Goal: Information Seeking & Learning: Find specific fact

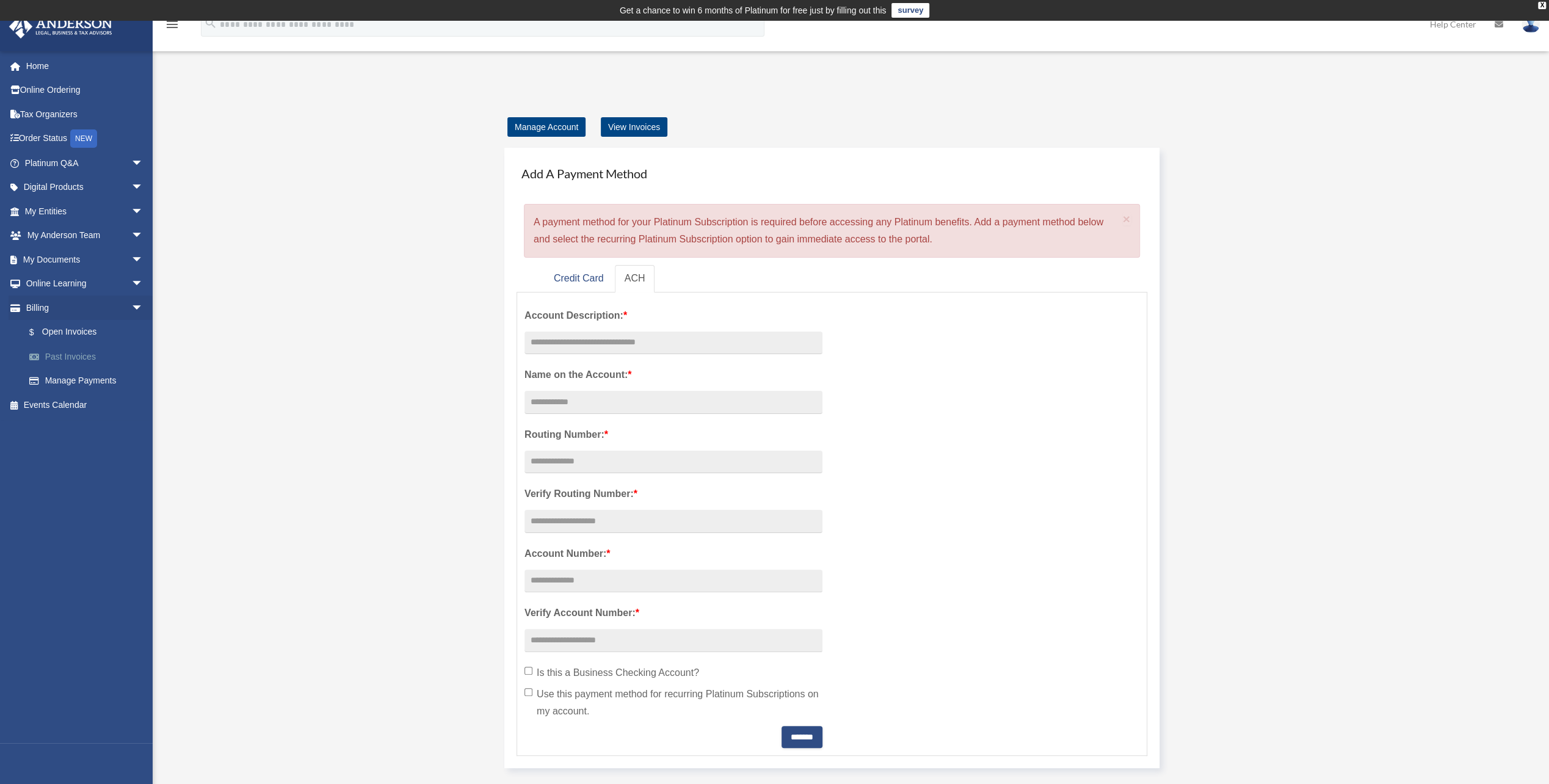
click at [64, 348] on link "Past Invoices" at bounding box center [89, 357] width 145 height 24
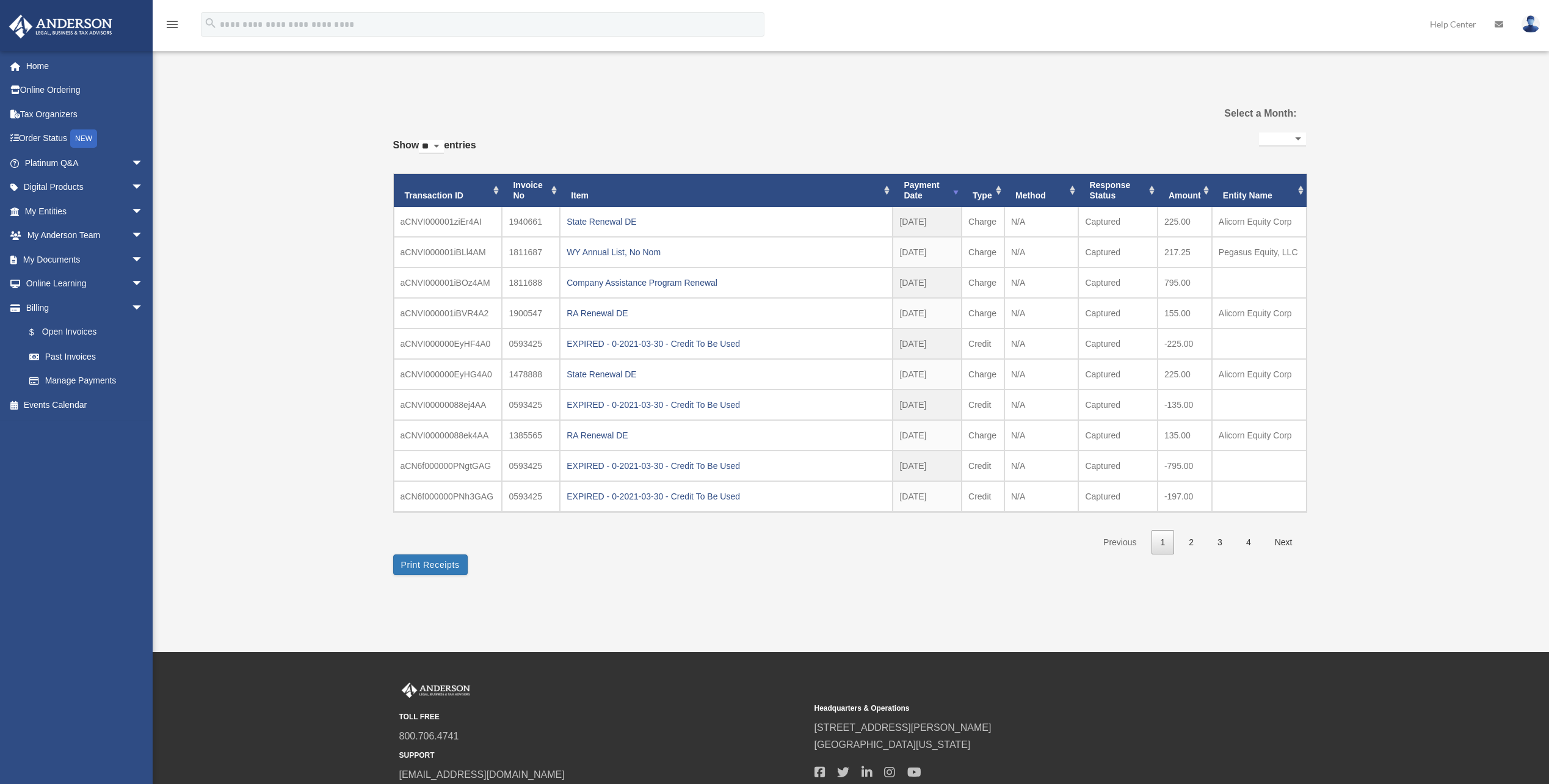
select select
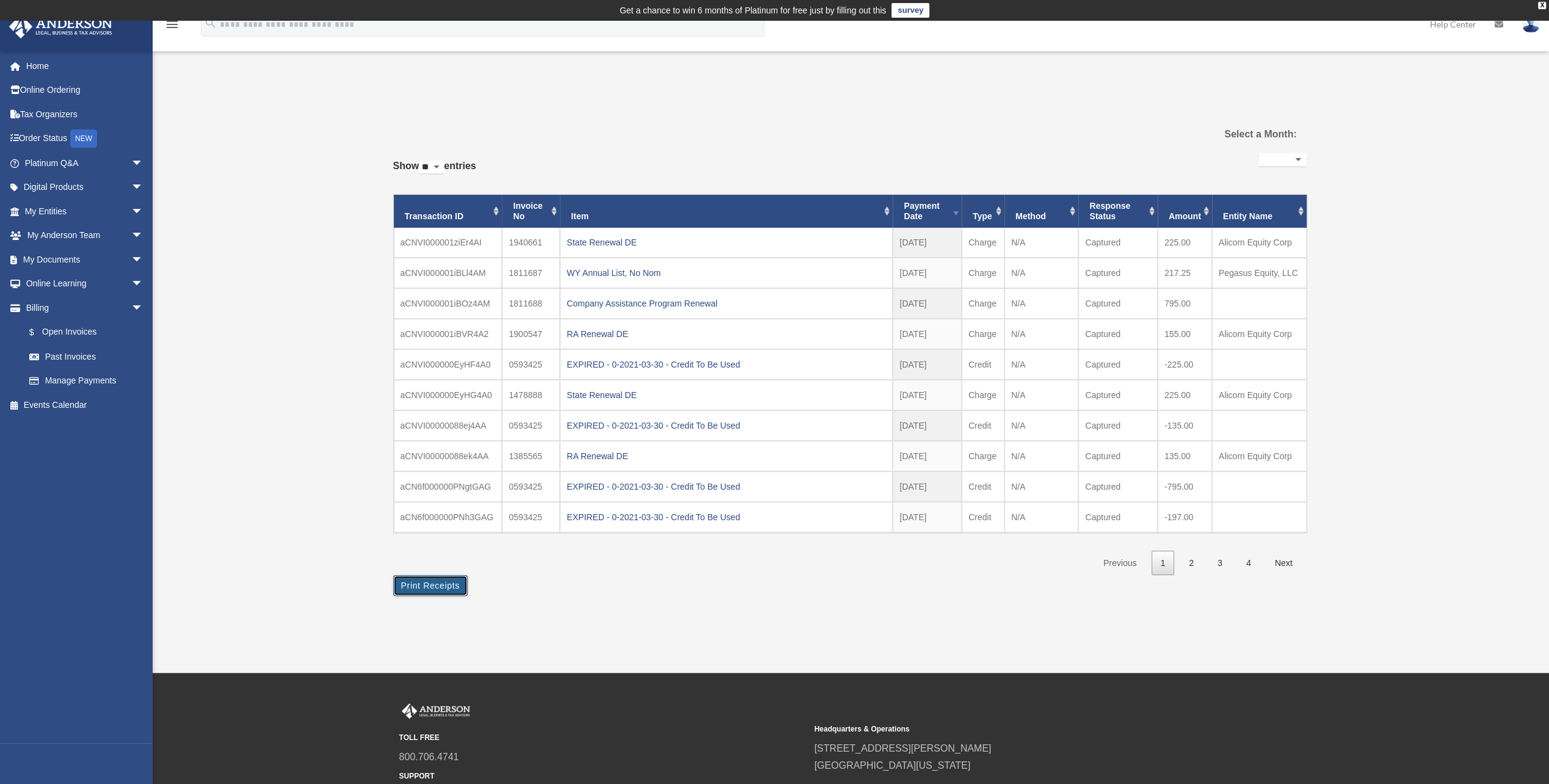
click at [445, 575] on button "Print Receipts" at bounding box center [430, 585] width 75 height 21
click at [56, 205] on link "My Entities arrow_drop_down" at bounding box center [85, 211] width 153 height 24
click at [131, 209] on span "arrow_drop_down" at bounding box center [144, 211] width 24 height 25
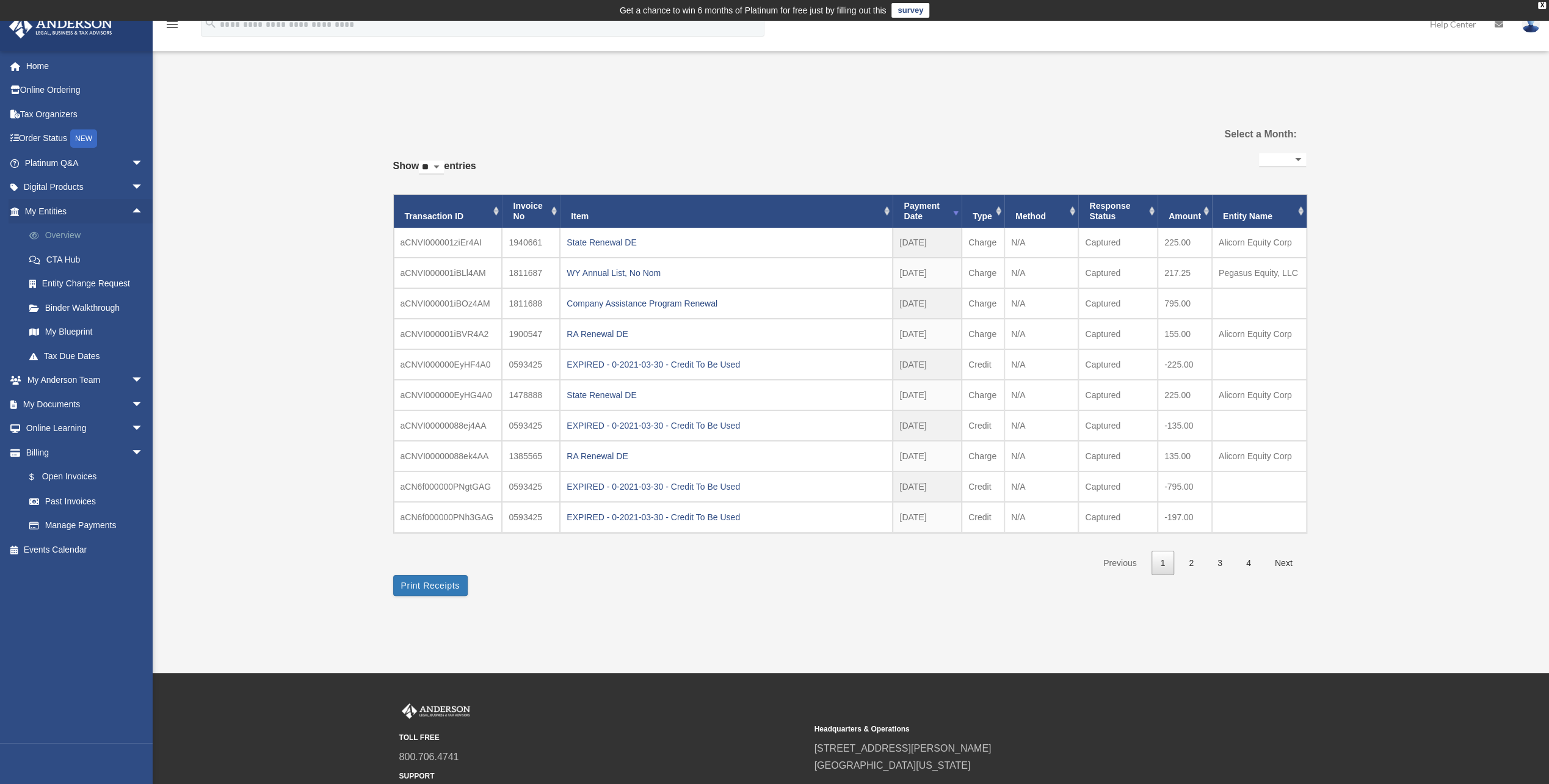
click at [79, 240] on link "Overview" at bounding box center [89, 235] width 145 height 24
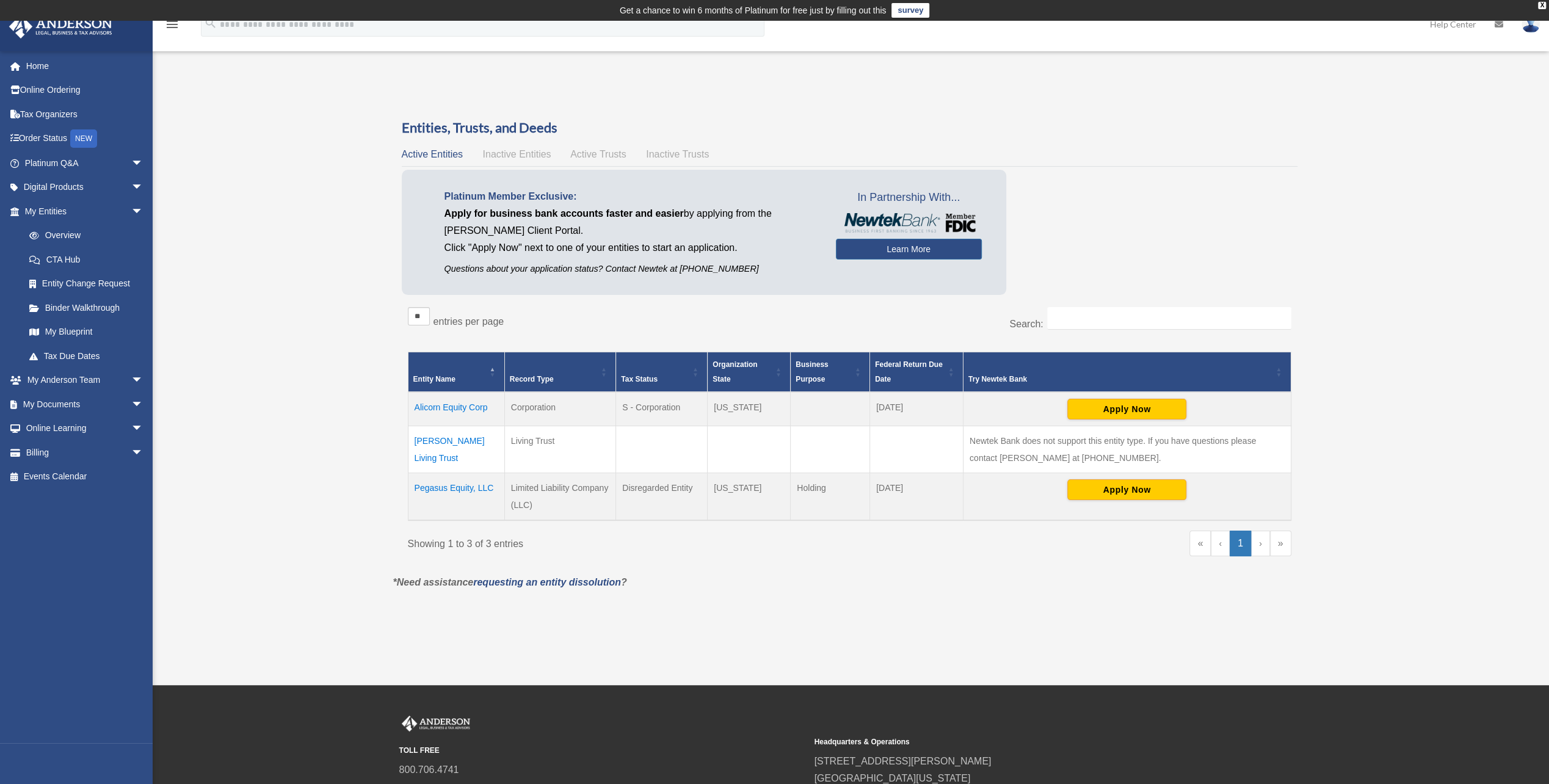
click at [1525, 30] on img at bounding box center [1530, 24] width 19 height 18
click at [1361, 59] on link "My Profile" at bounding box center [1347, 57] width 122 height 25
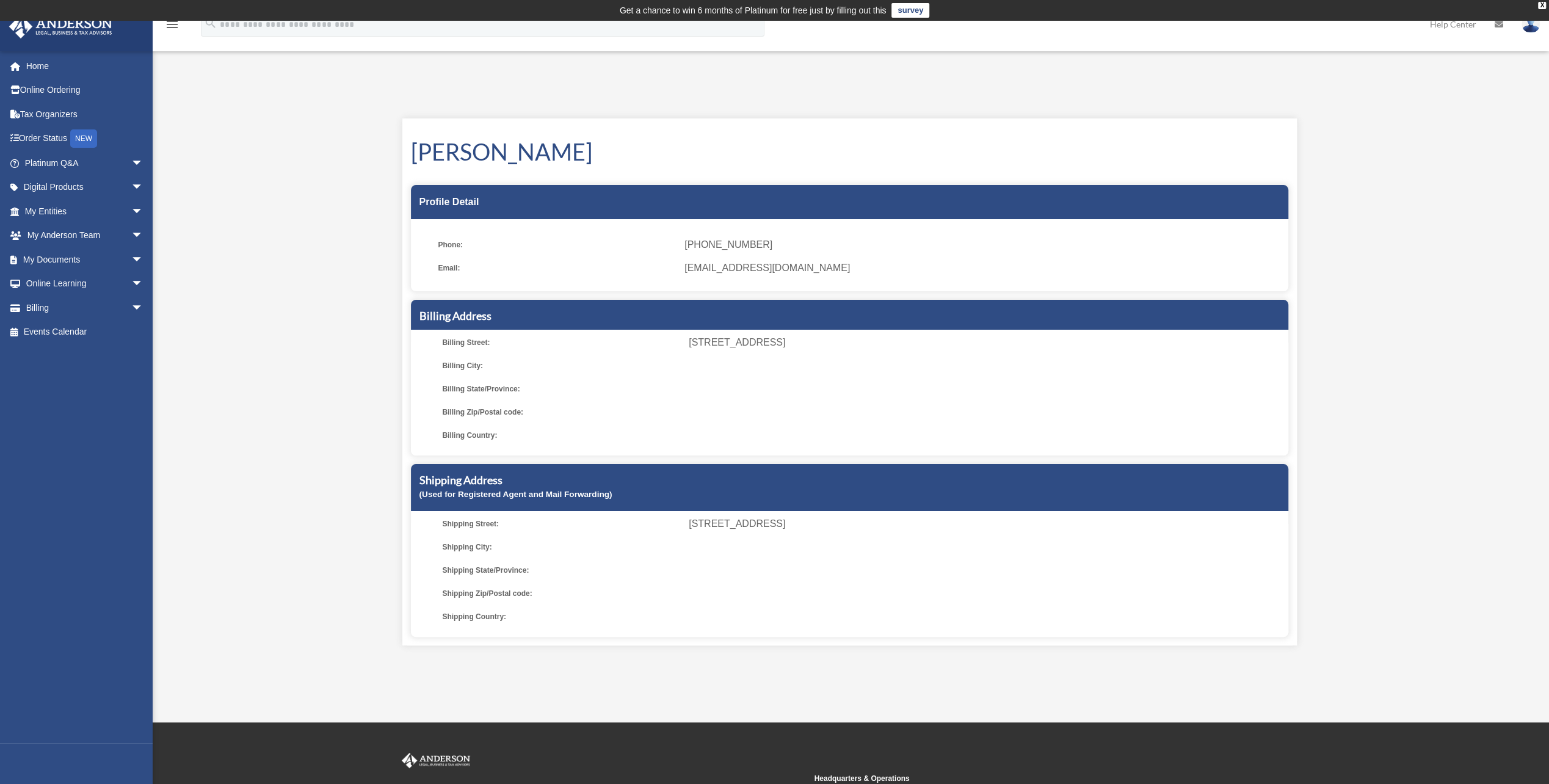
click at [712, 271] on span "[EMAIL_ADDRESS][DOMAIN_NAME]" at bounding box center [982, 268] width 595 height 17
click at [1421, 507] on div "My Profile tj@alicorn-equity.com Sign Out tj@alicorn-equity.com Home Online Ord…" at bounding box center [774, 371] width 1549 height 577
click at [107, 256] on link "My Documents arrow_drop_down" at bounding box center [85, 260] width 153 height 24
click at [131, 257] on span "arrow_drop_down" at bounding box center [144, 260] width 24 height 25
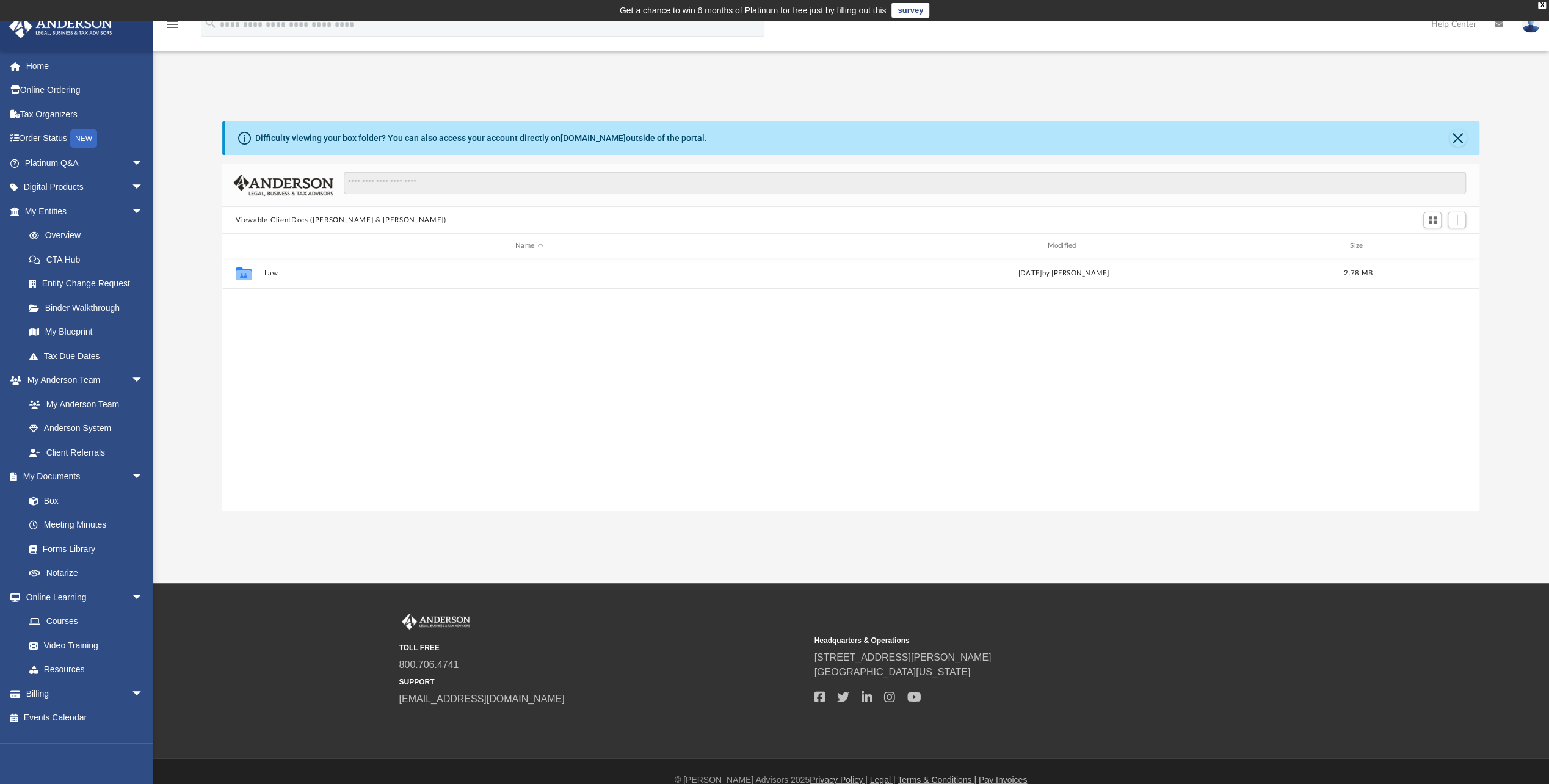
scroll to position [268, 1247]
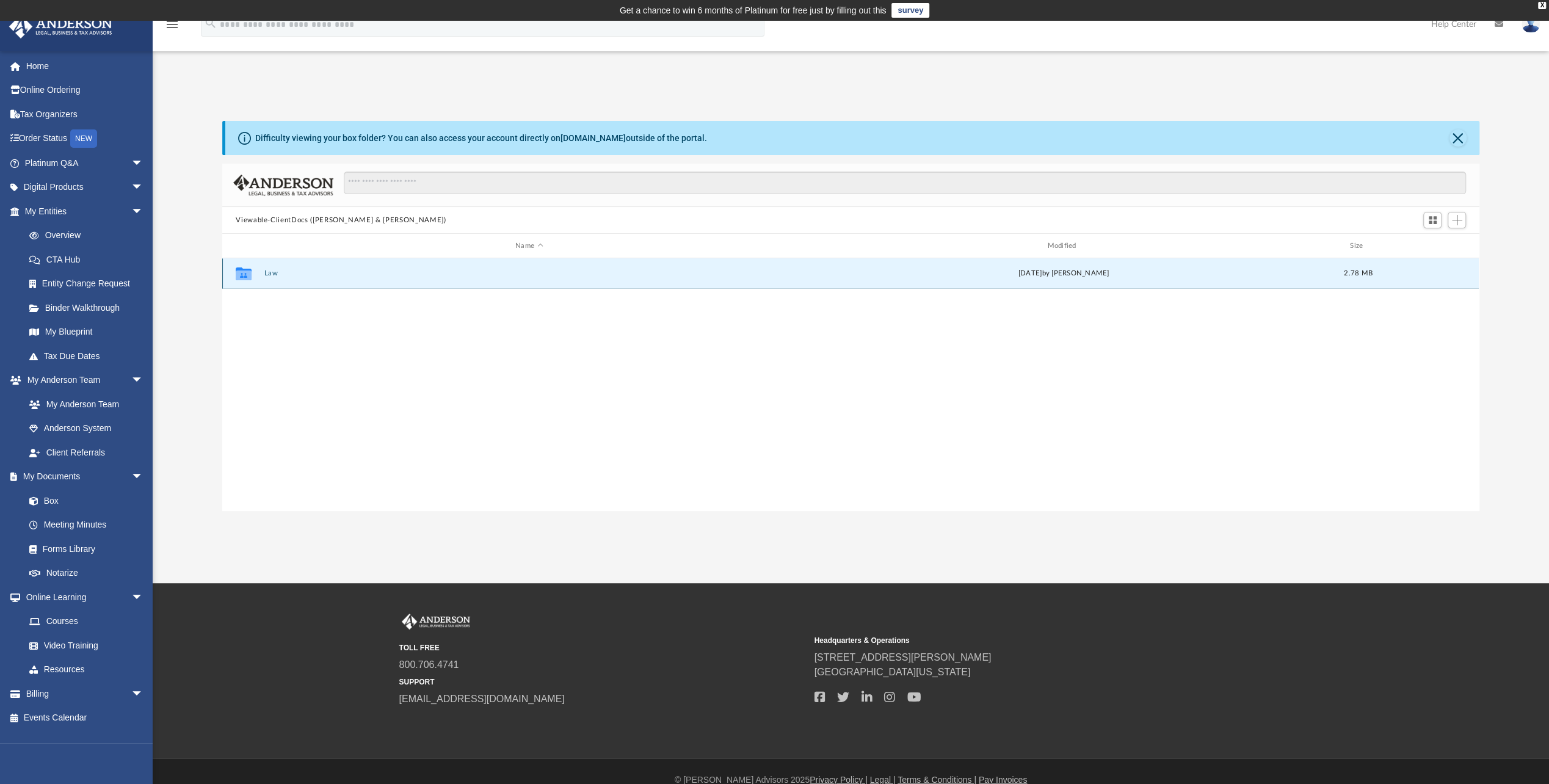
click at [274, 271] on button "Law" at bounding box center [529, 273] width 530 height 8
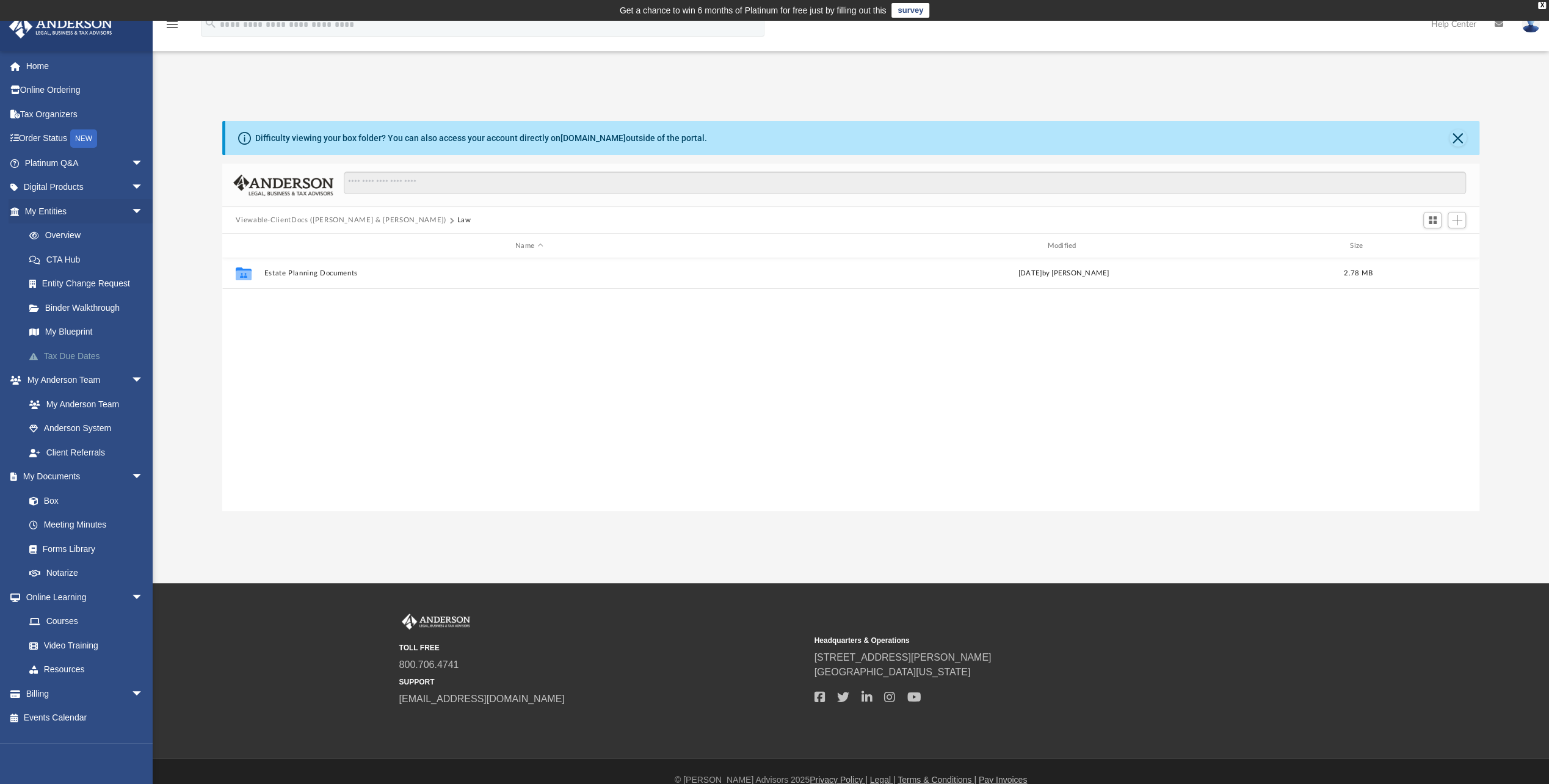
click at [47, 351] on link "Tax Due Dates" at bounding box center [89, 356] width 145 height 24
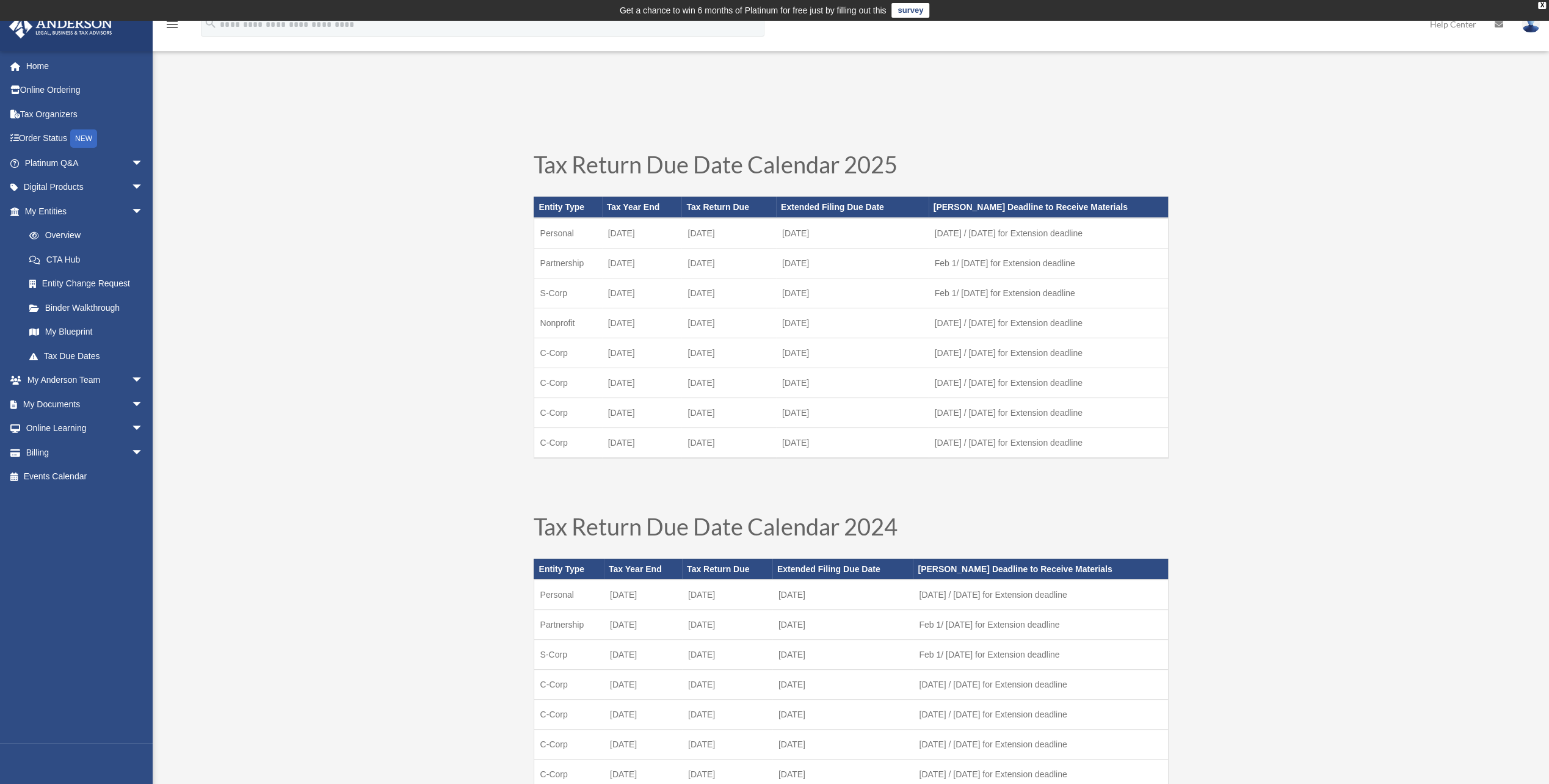
drag, startPoint x: 1093, startPoint y: 715, endPoint x: 716, endPoint y: 394, distance: 495.1
click at [716, 394] on td "[DATE]" at bounding box center [729, 382] width 94 height 30
